Goal: Task Accomplishment & Management: Complete application form

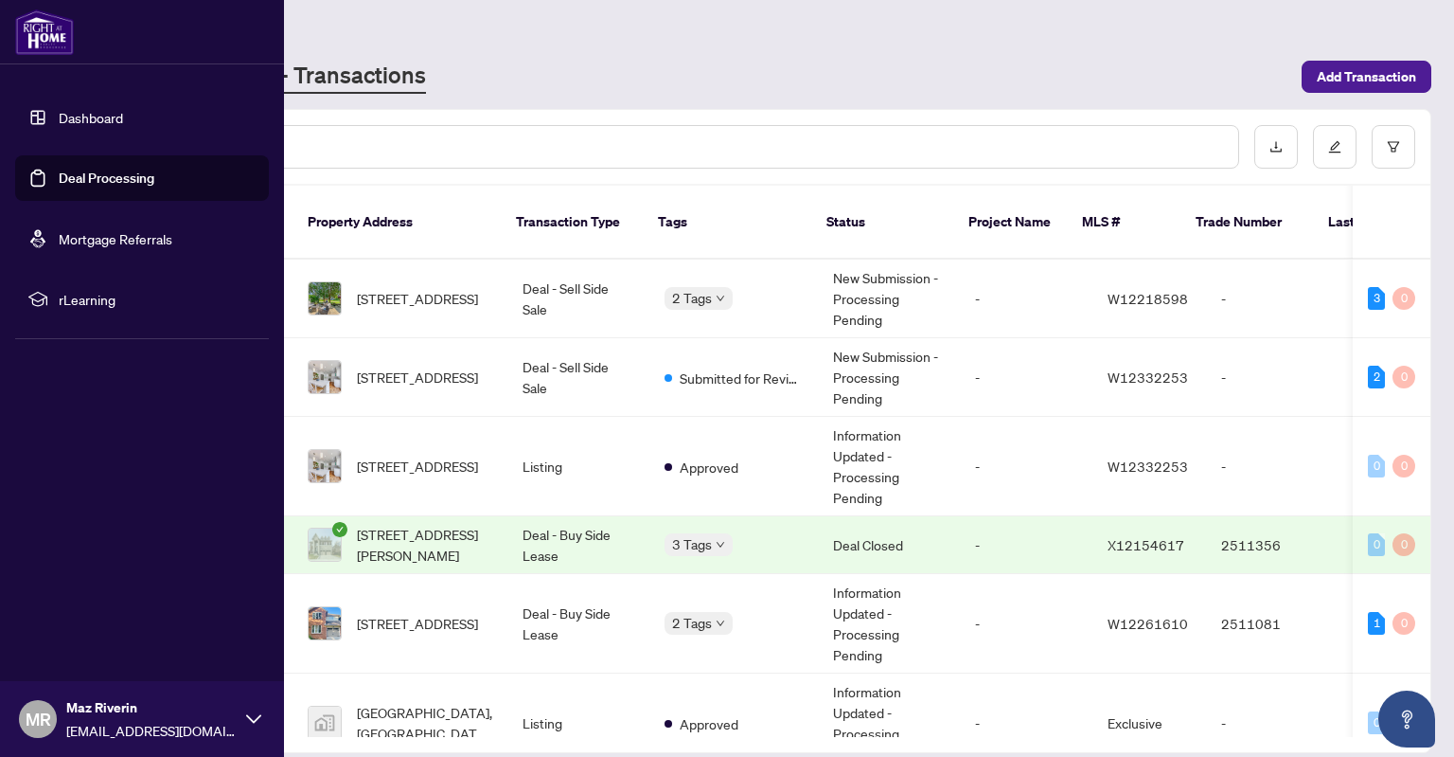
click at [86, 186] on link "Deal Processing" at bounding box center [107, 177] width 96 height 17
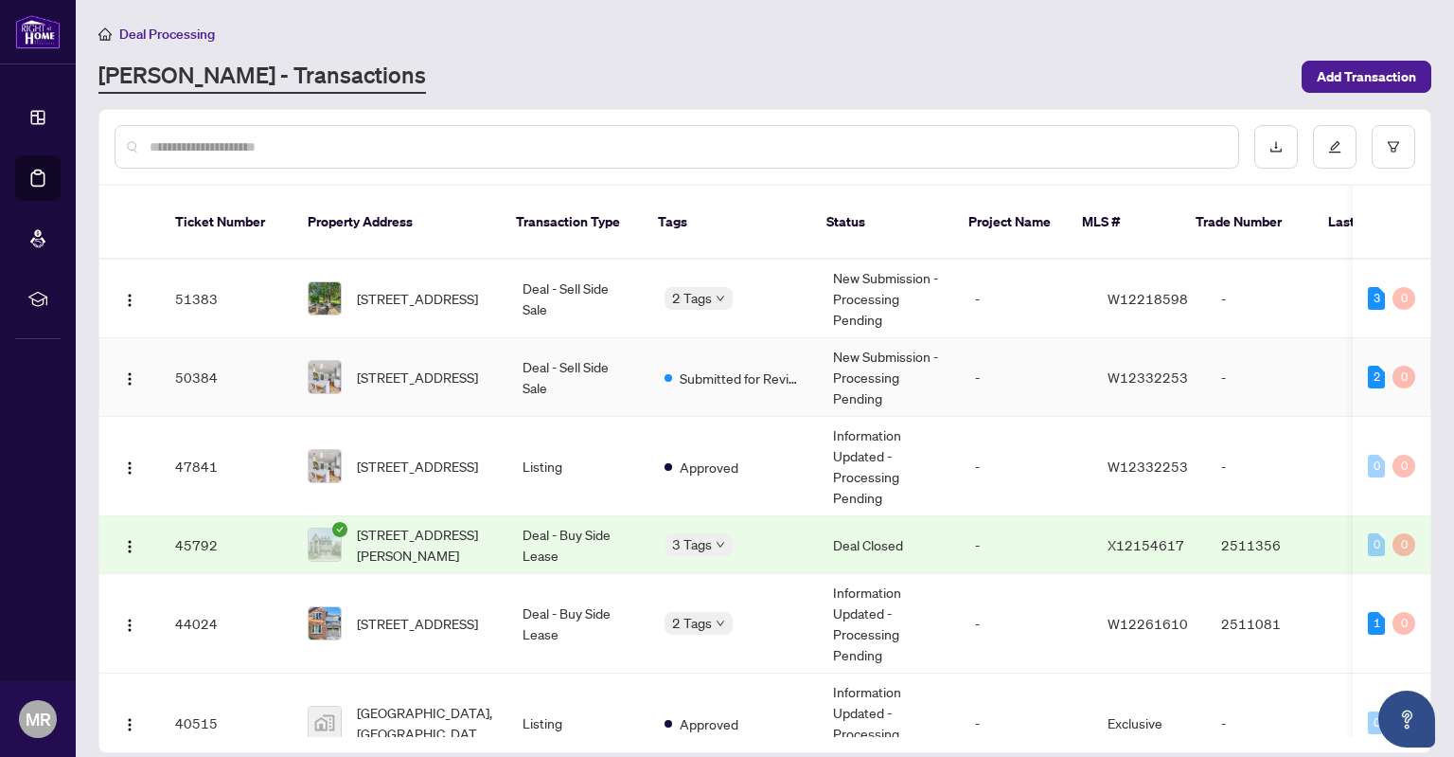
click at [543, 362] on td "Deal - Sell Side Sale" at bounding box center [579, 377] width 142 height 79
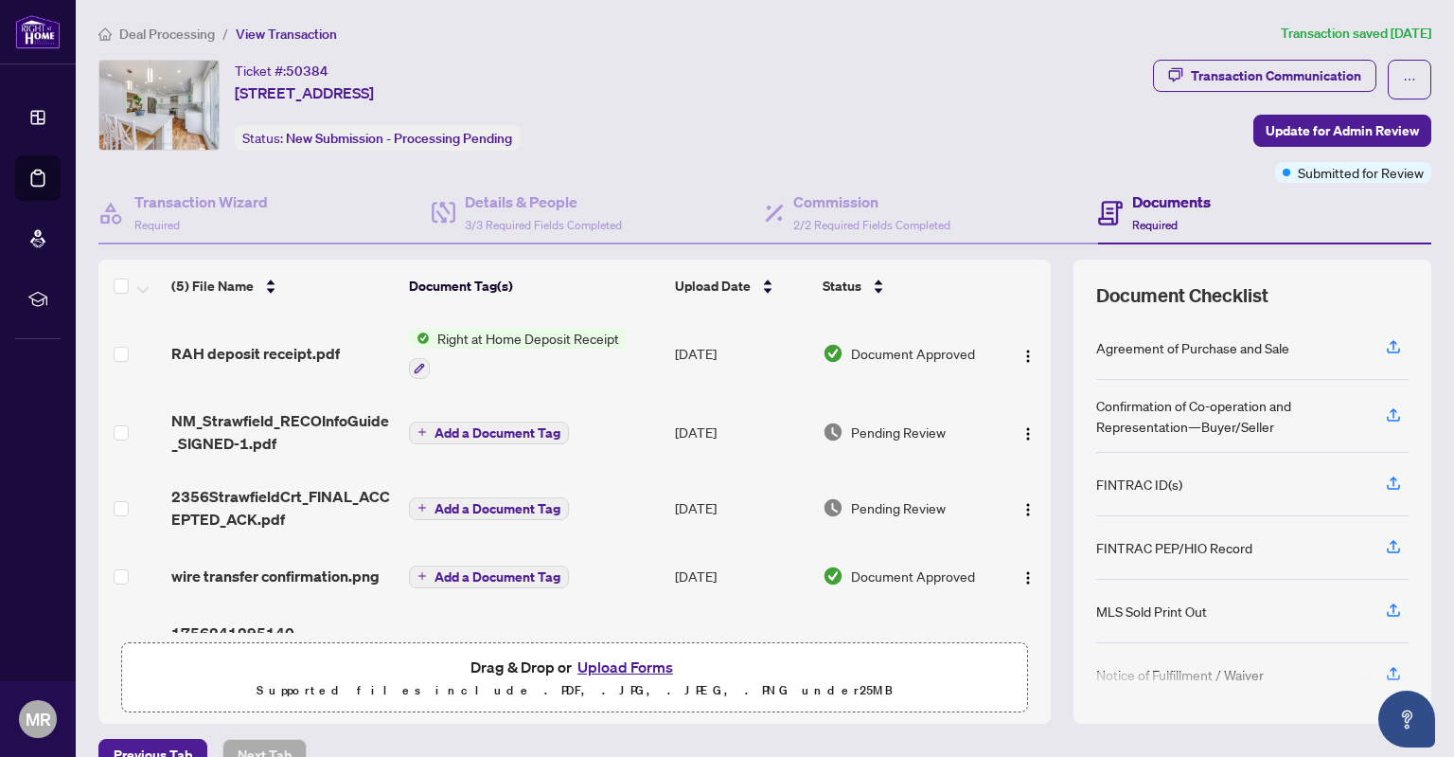
click at [339, 347] on div "RAH deposit receipt.pdf" at bounding box center [282, 353] width 223 height 23
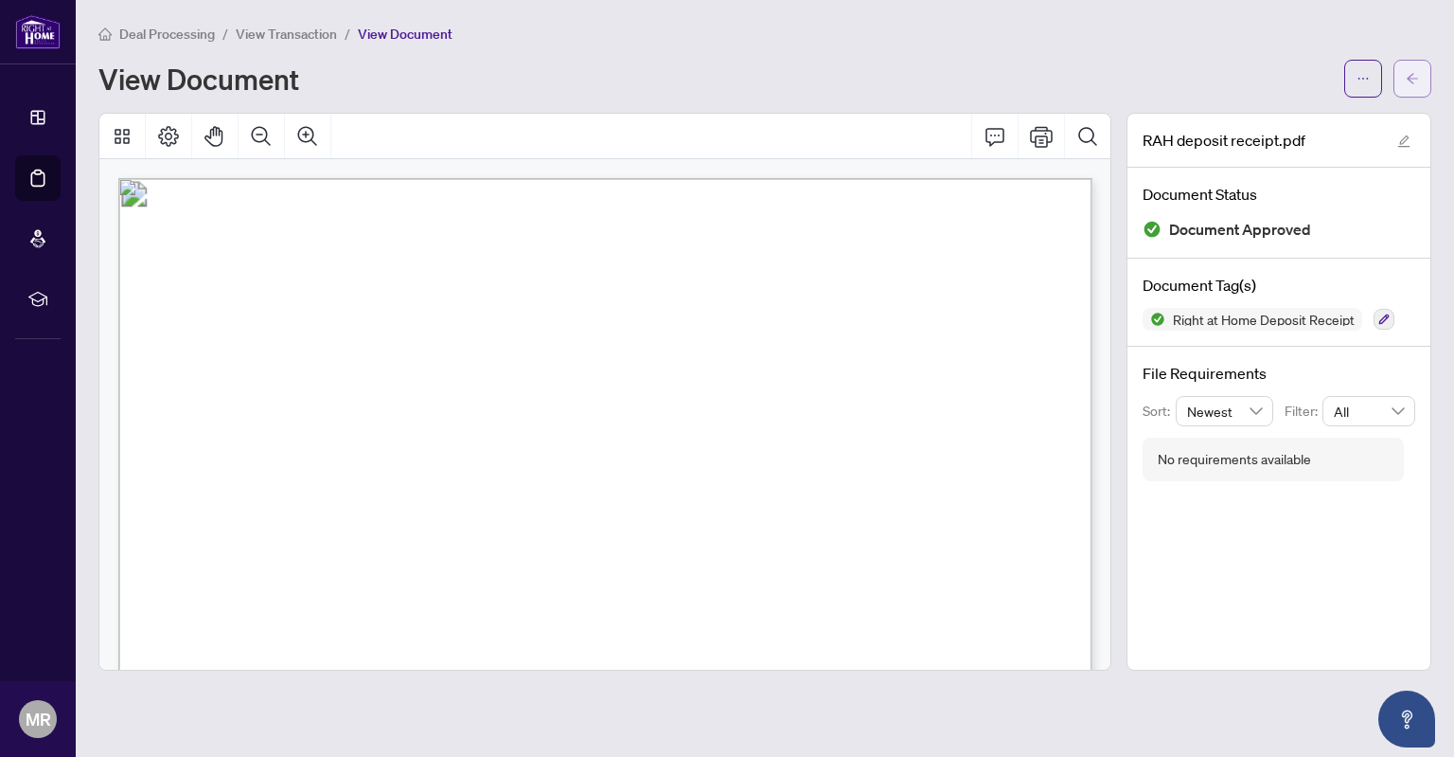
click at [1409, 96] on button "button" at bounding box center [1413, 79] width 38 height 38
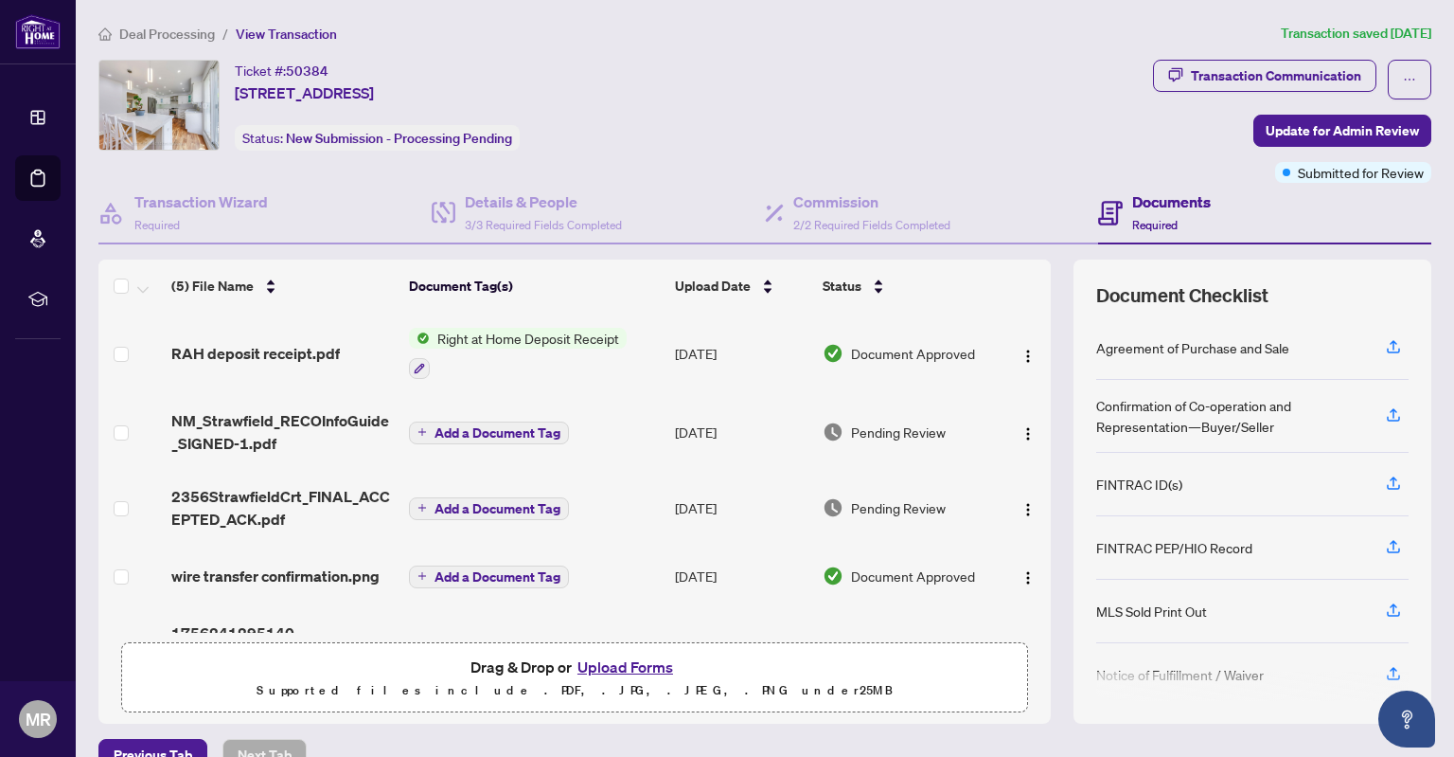
click at [611, 660] on button "Upload Forms" at bounding box center [625, 666] width 107 height 25
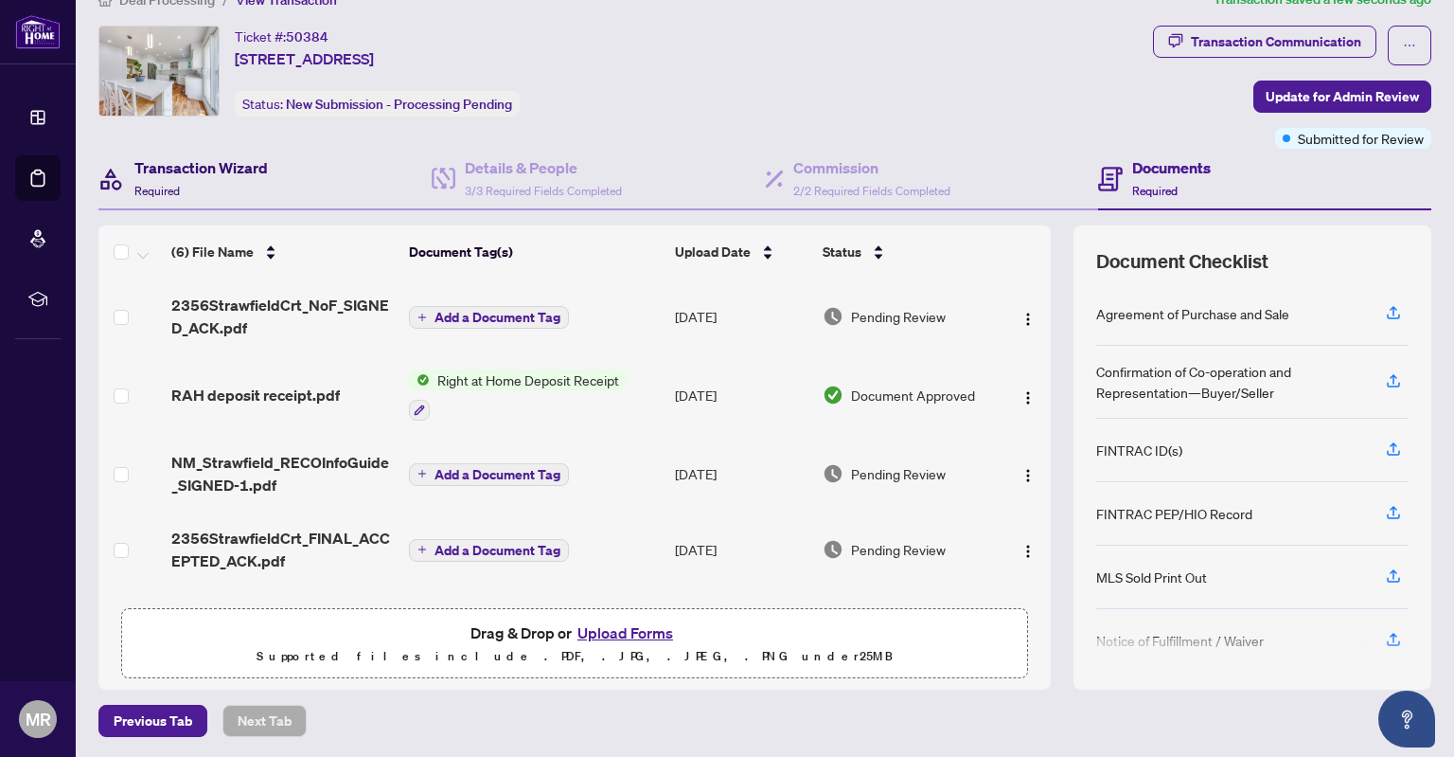
click at [222, 175] on h4 "Transaction Wizard" at bounding box center [201, 167] width 134 height 23
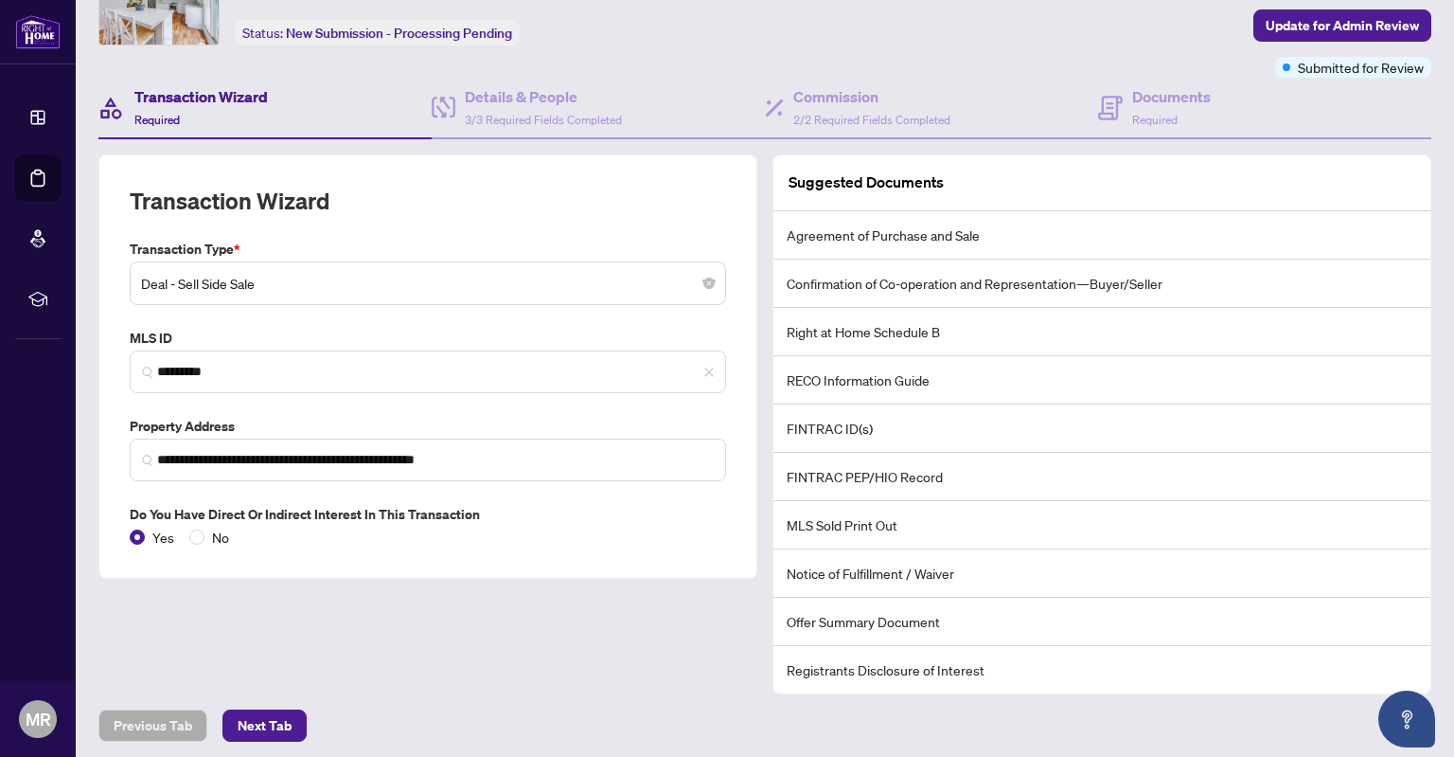
scroll to position [106, 0]
click at [563, 112] on span "3/3 Required Fields Completed" at bounding box center [543, 119] width 157 height 14
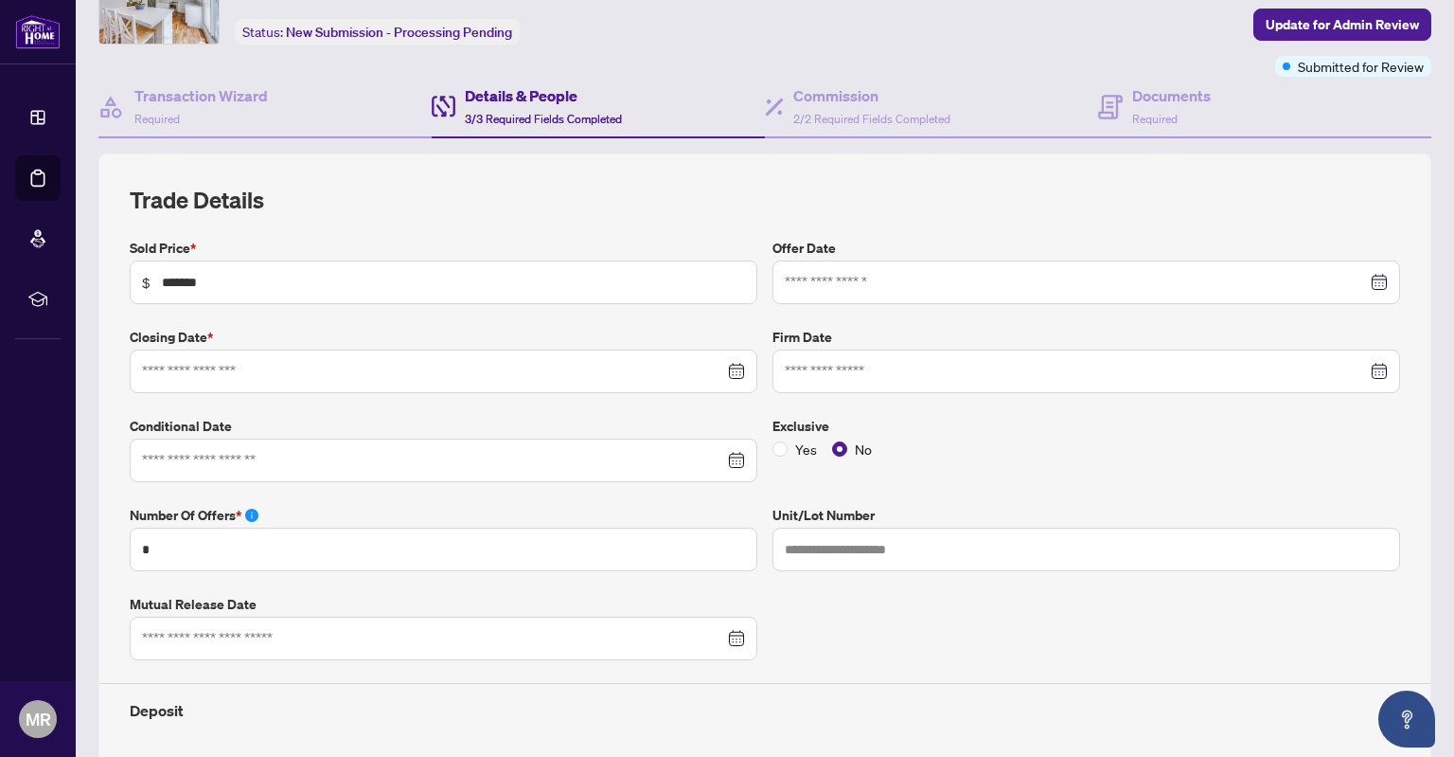
type input "**********"
click at [934, 361] on input at bounding box center [1076, 371] width 582 height 21
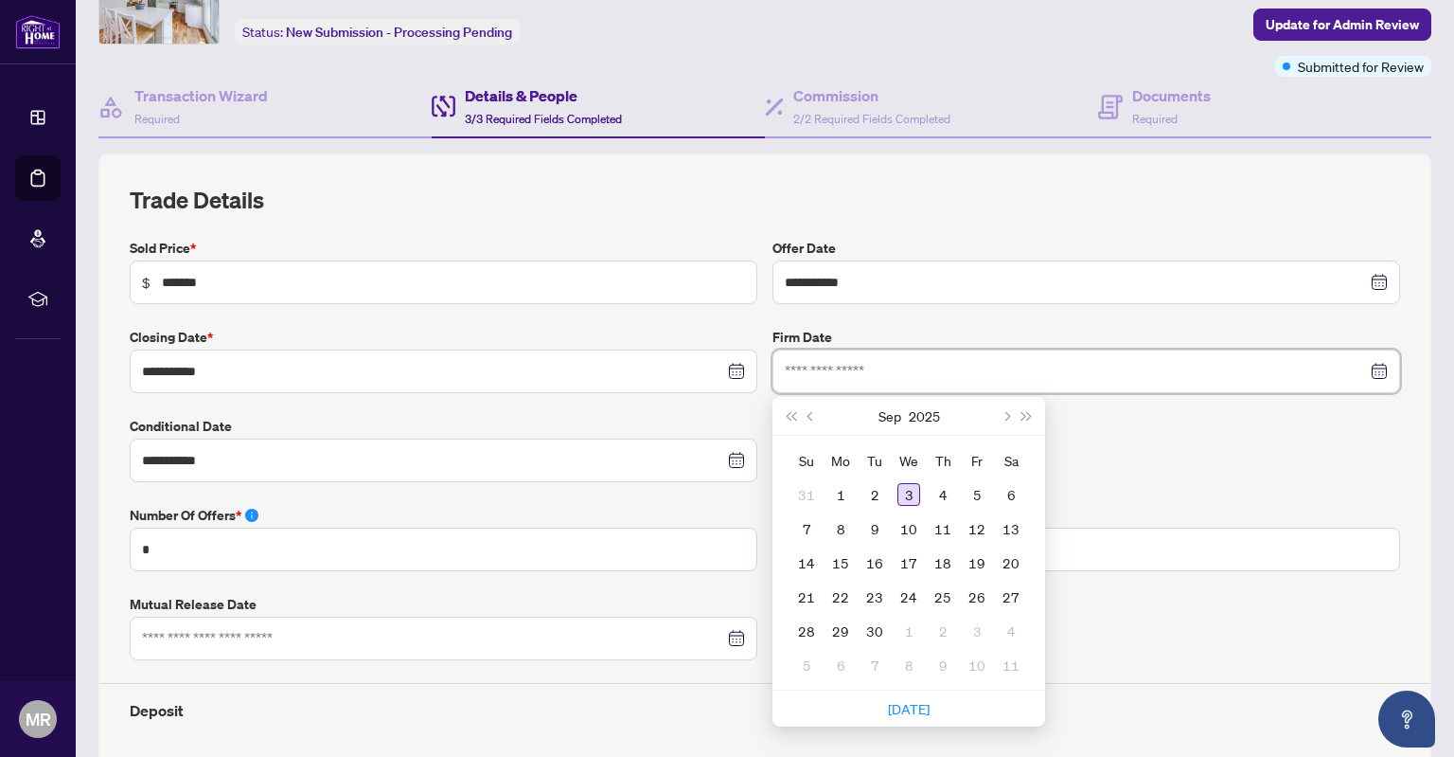
type input "**********"
click at [911, 490] on div "3" at bounding box center [909, 494] width 23 height 23
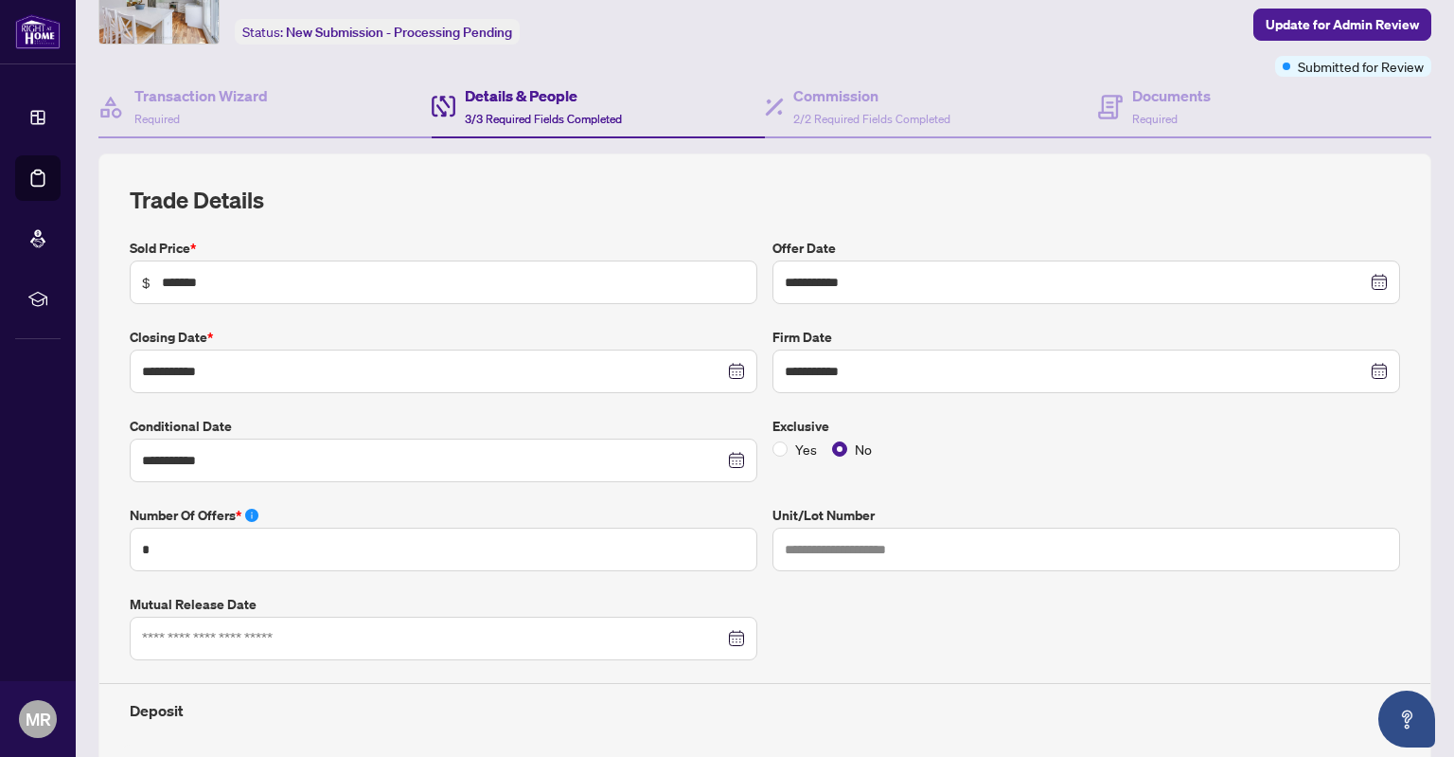
click at [964, 475] on div "Exclusive Yes No" at bounding box center [1086, 449] width 643 height 66
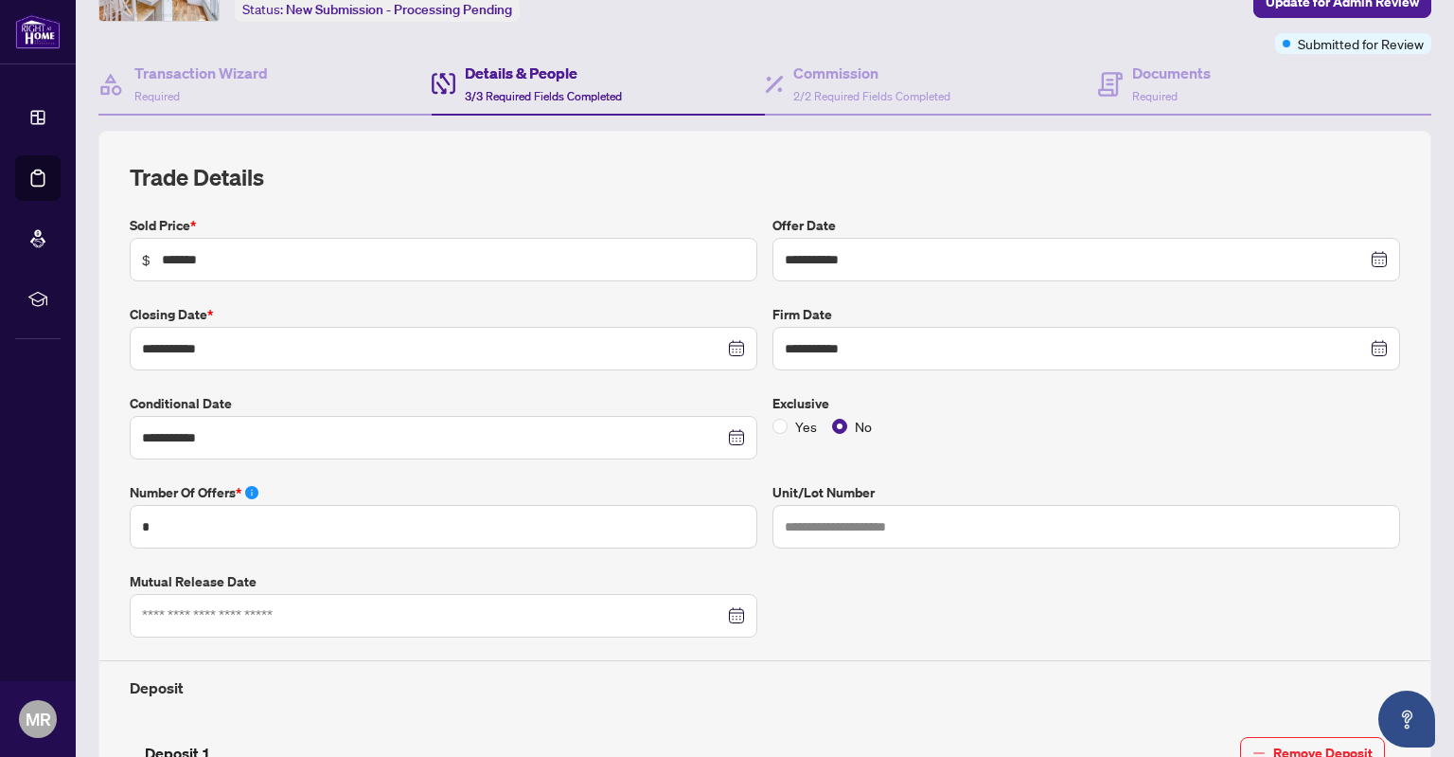
scroll to position [44, 0]
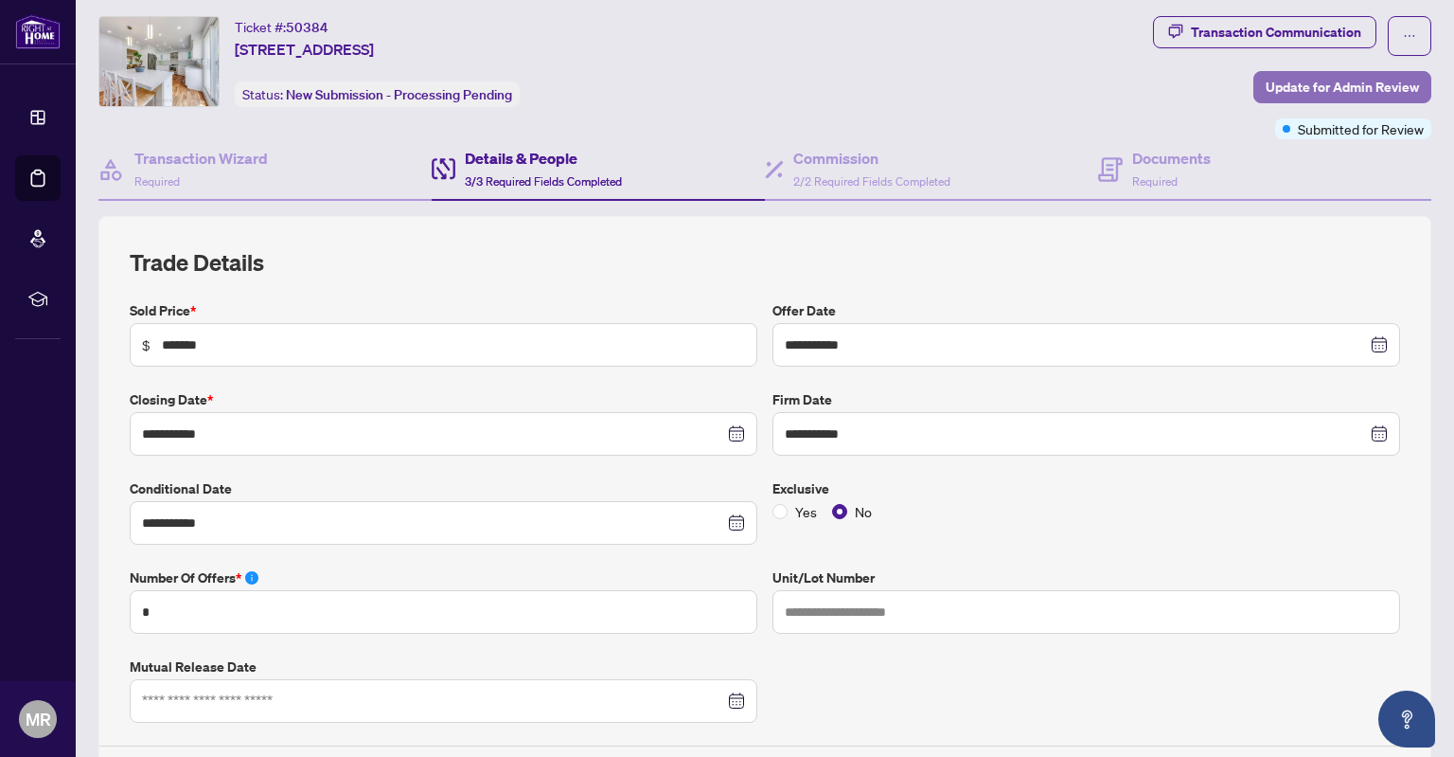
click at [1290, 76] on span "Update for Admin Review" at bounding box center [1342, 87] width 153 height 30
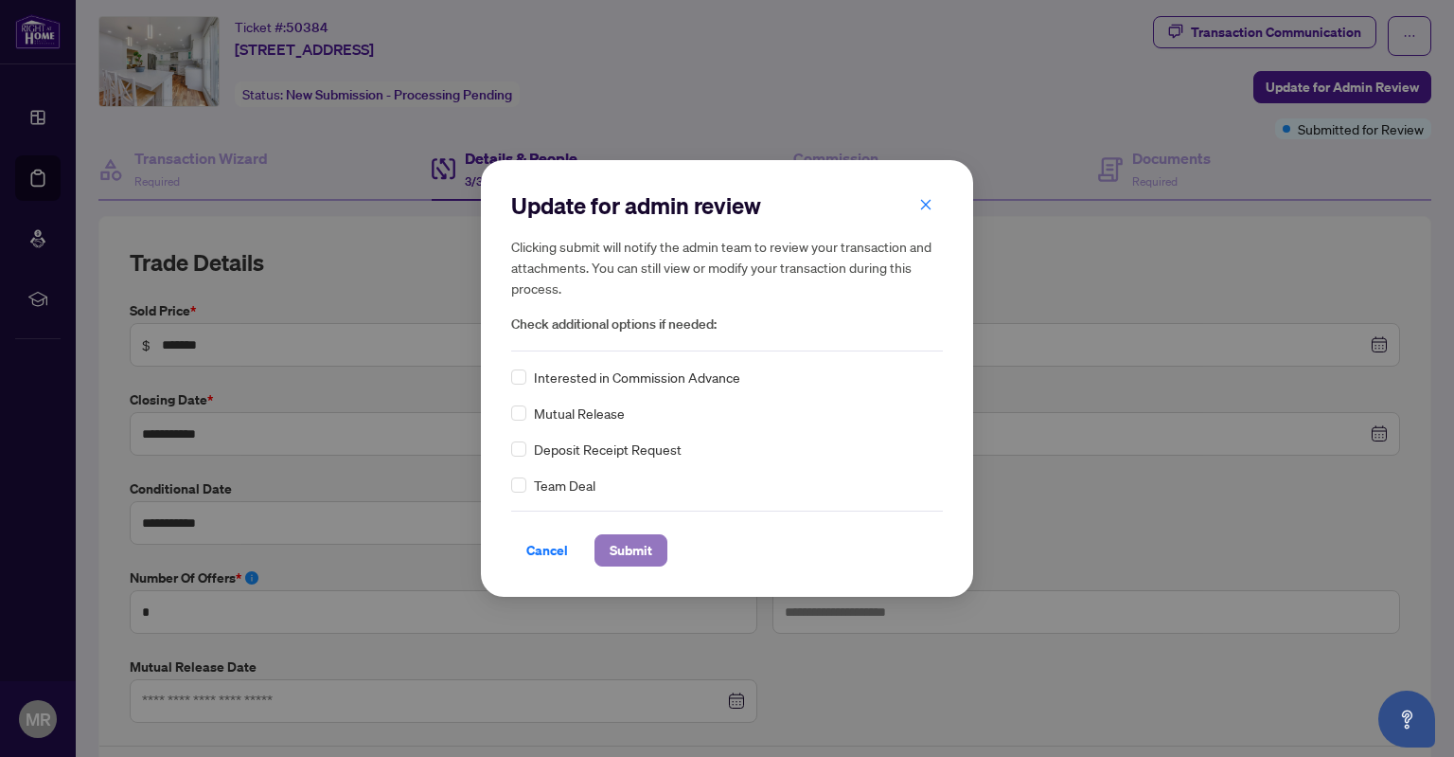
click at [623, 552] on span "Submit" at bounding box center [631, 550] width 43 height 30
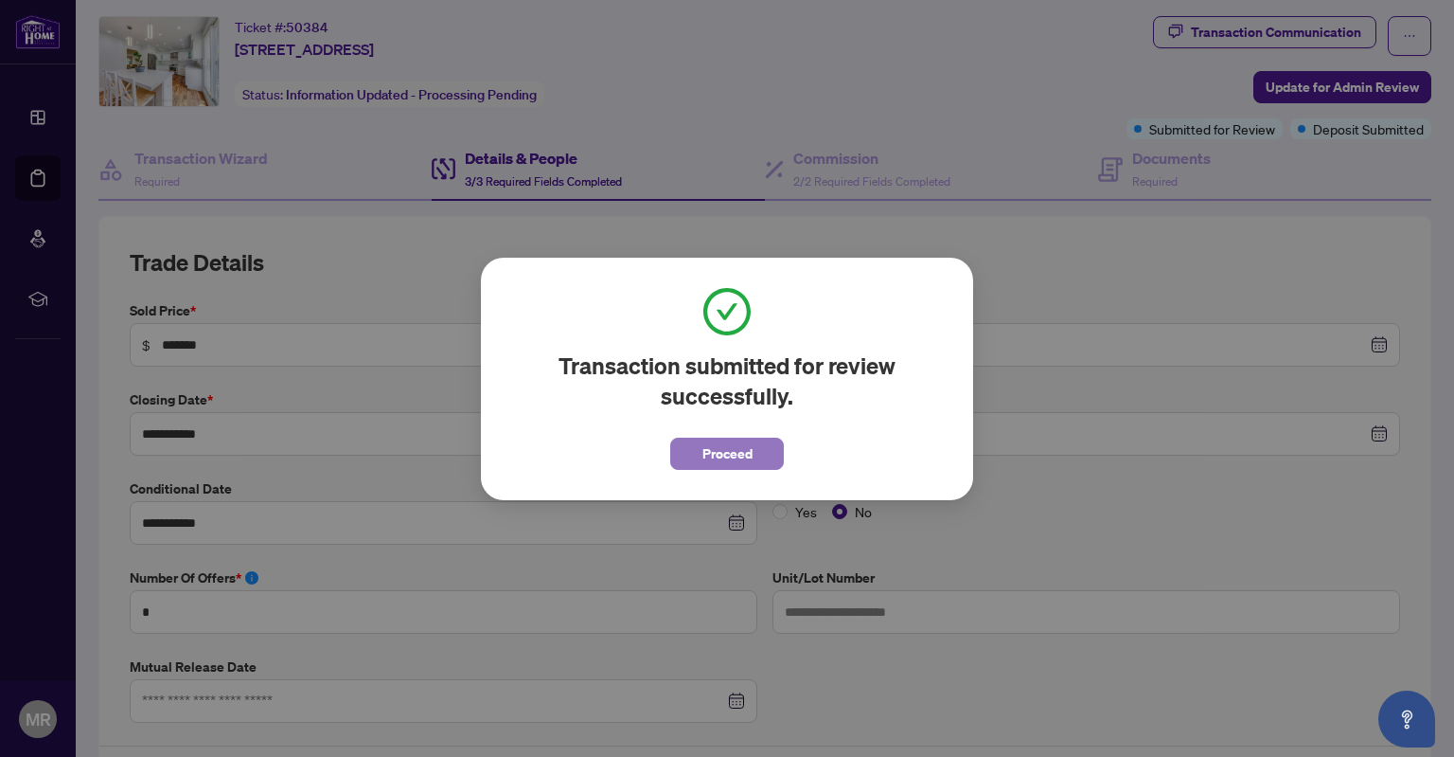
click at [693, 466] on button "Proceed" at bounding box center [727, 453] width 114 height 32
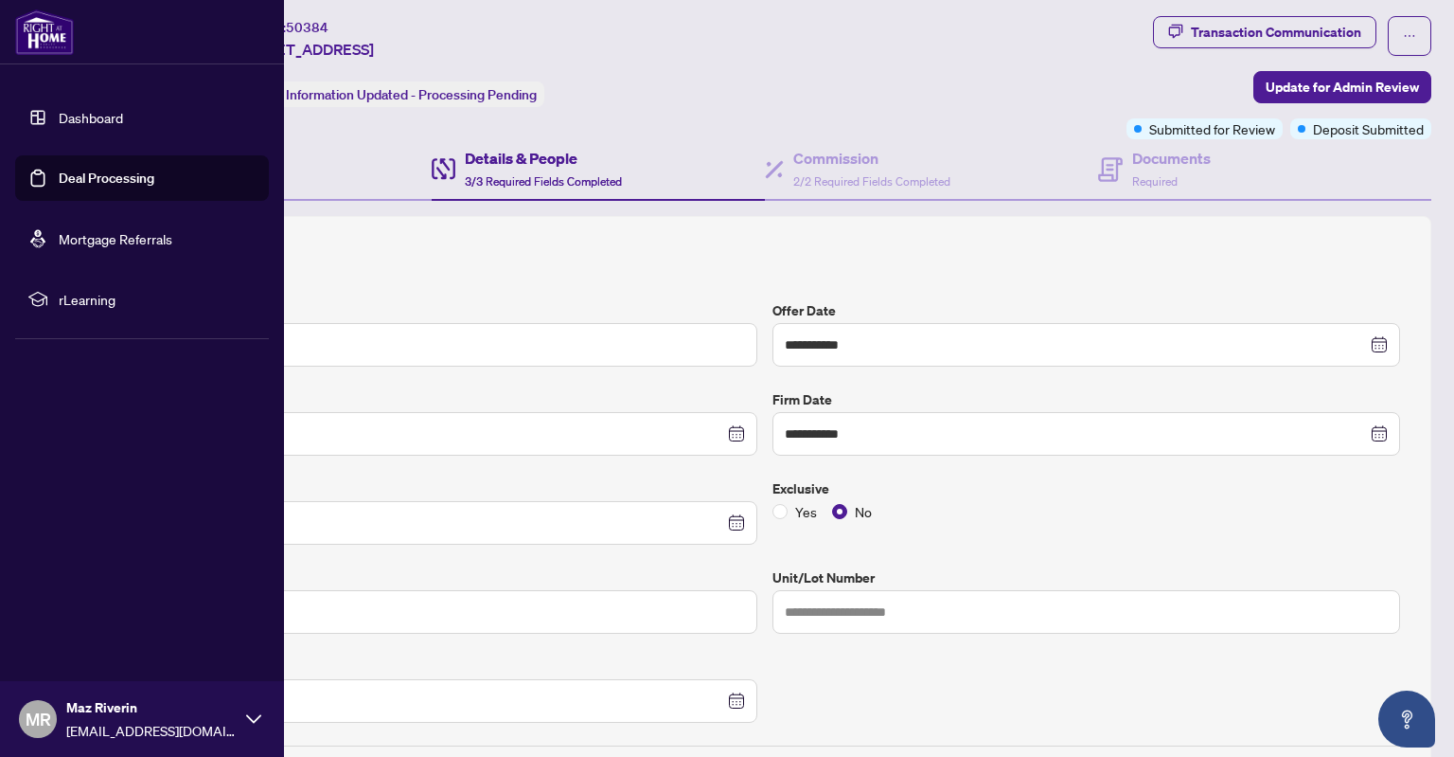
click at [66, 176] on link "Deal Processing" at bounding box center [107, 177] width 96 height 17
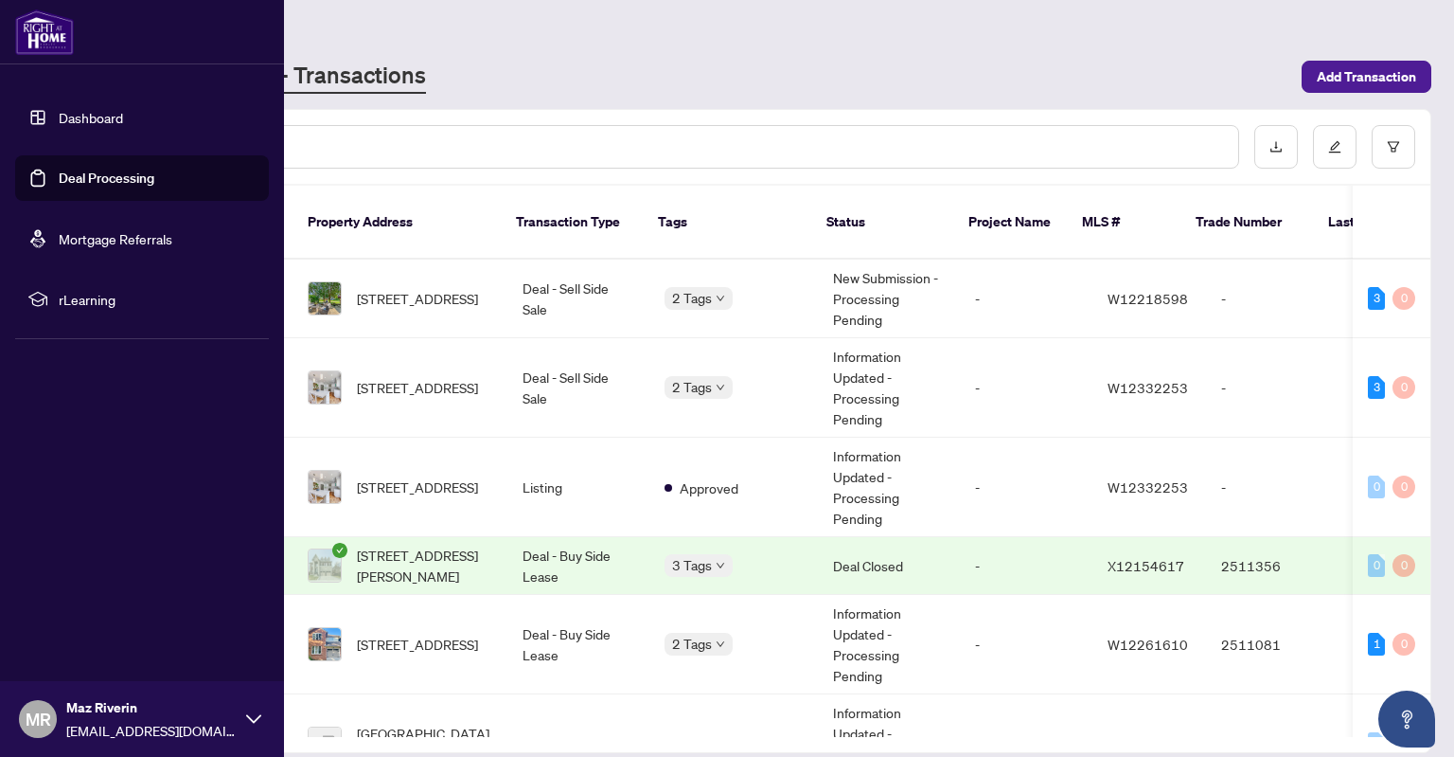
click at [84, 180] on link "Deal Processing" at bounding box center [107, 177] width 96 height 17
click at [82, 180] on link "Deal Processing" at bounding box center [107, 177] width 96 height 17
